Goal: Navigation & Orientation: Find specific page/section

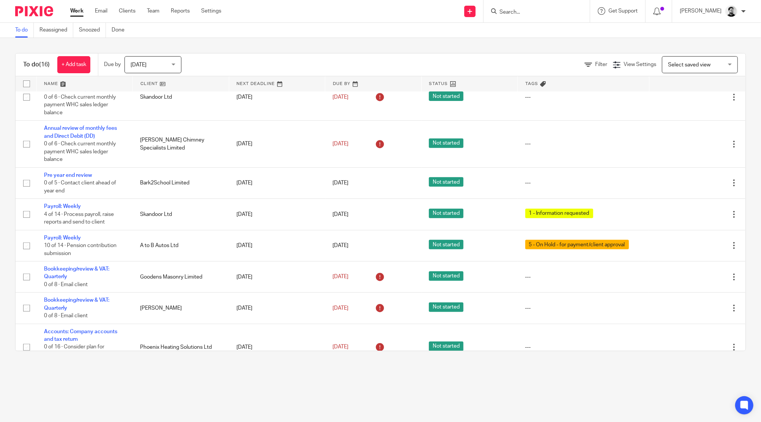
scroll to position [301, 0]
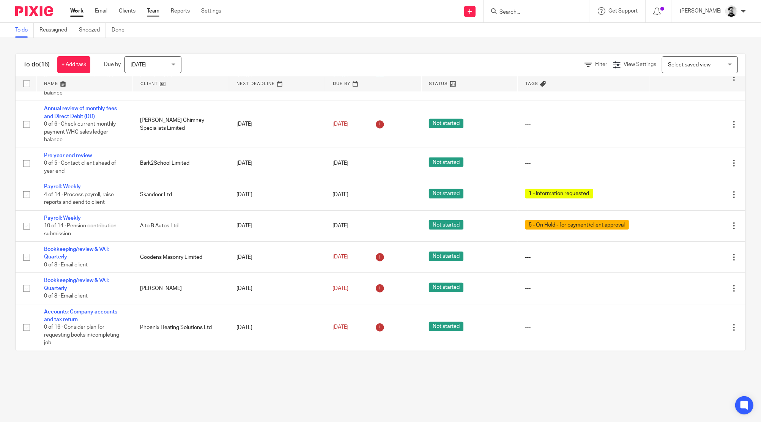
click at [152, 14] on link "Team" at bounding box center [153, 11] width 13 height 8
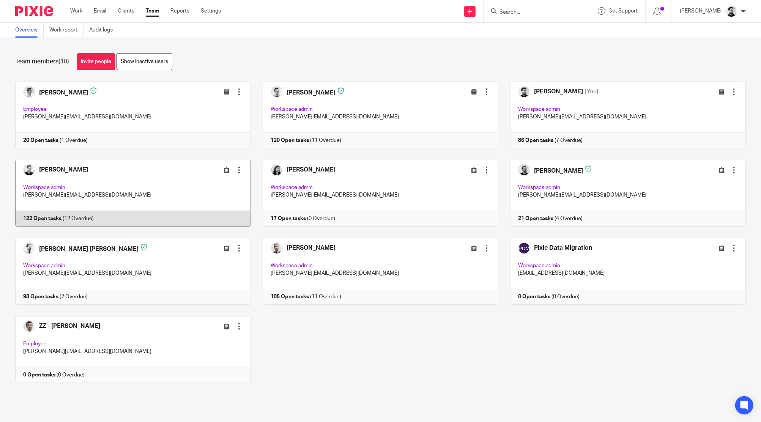
click at [154, 181] on link at bounding box center [127, 193] width 248 height 67
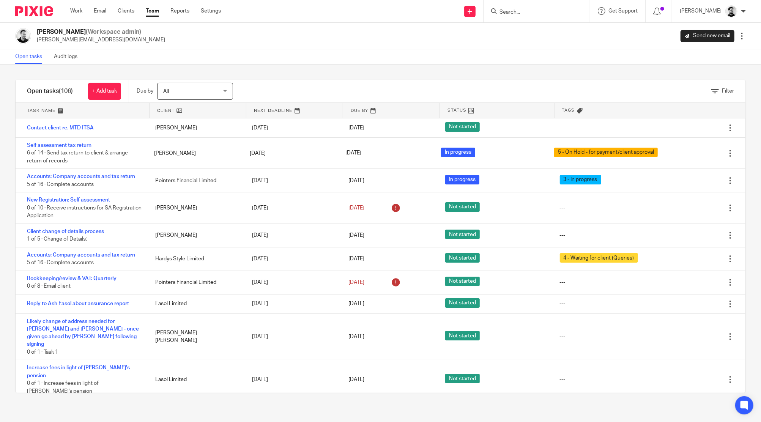
click at [153, 9] on link "Team" at bounding box center [152, 11] width 13 height 8
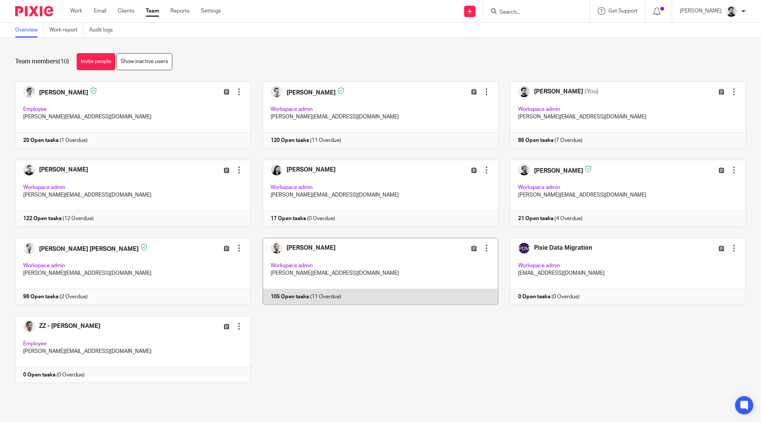
click at [374, 249] on link at bounding box center [375, 271] width 248 height 67
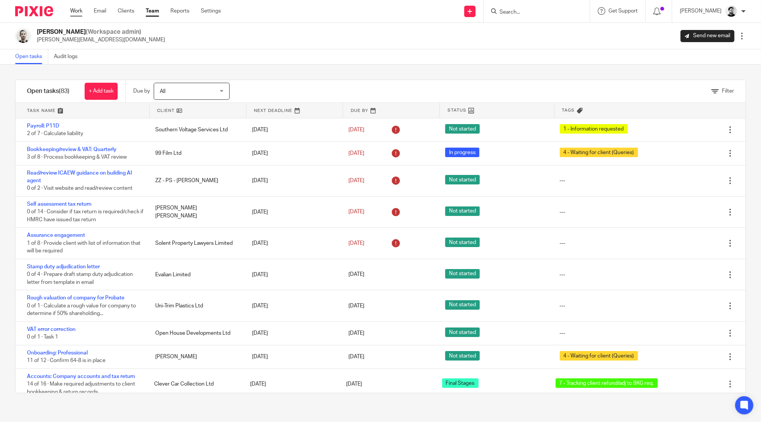
click at [76, 14] on link "Work" at bounding box center [76, 11] width 12 height 8
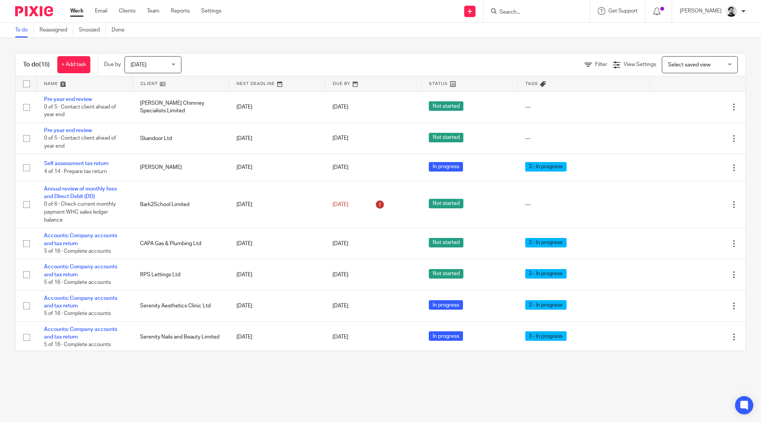
click at [287, 41] on div "To do (16) + Add task Due by Today Today Today Tomorrow This week Next week Thi…" at bounding box center [380, 202] width 761 height 329
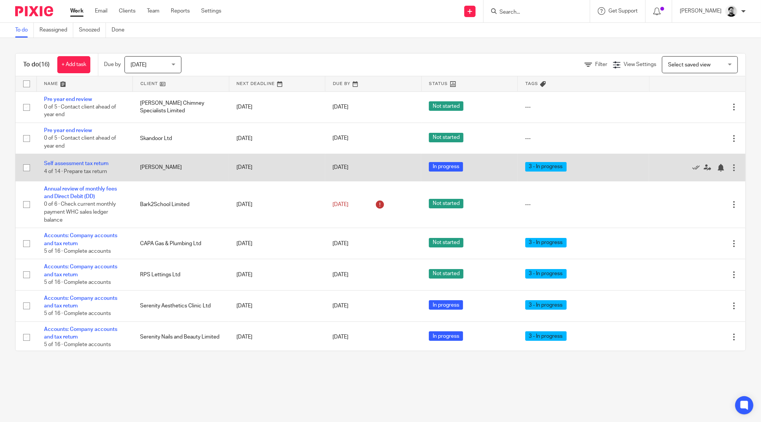
click at [551, 167] on div "3 - In progress" at bounding box center [584, 167] width 117 height 11
